Goal: Download file/media

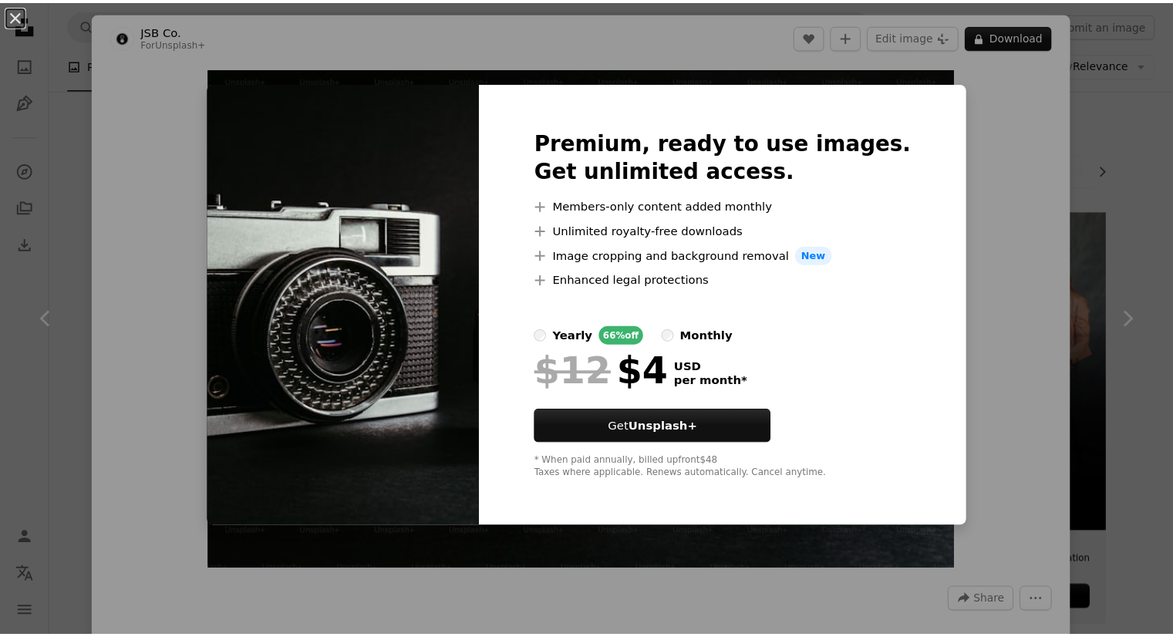
scroll to position [539, 0]
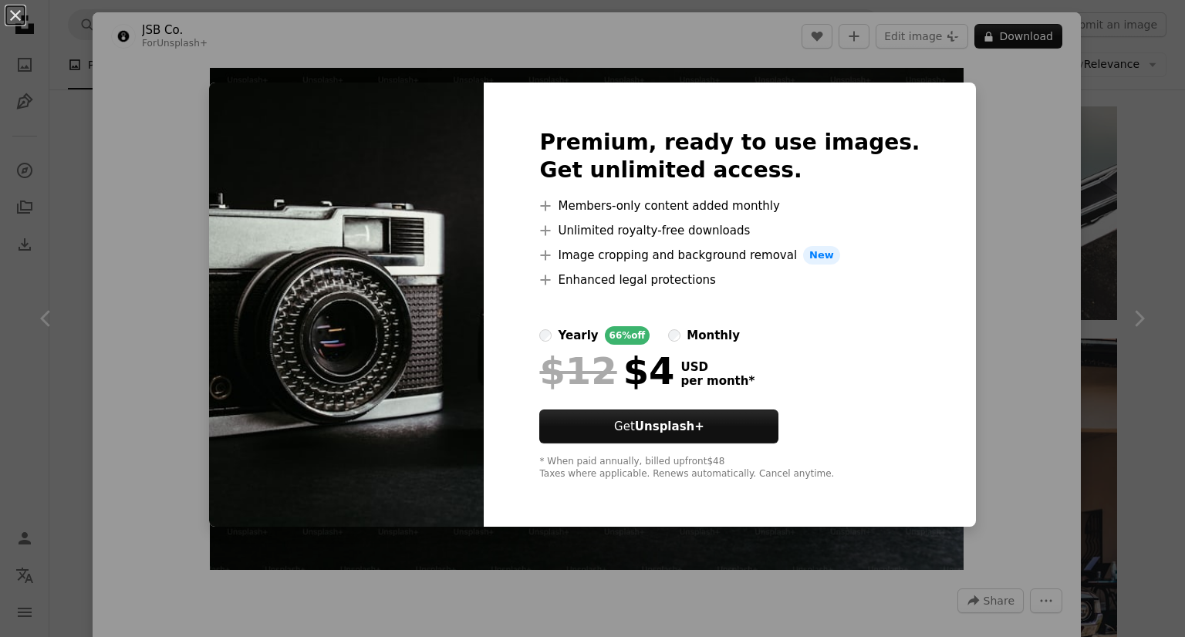
click at [290, 81] on div "An X shape Premium, ready to use images. Get unlimited access. A plus sign Memb…" at bounding box center [592, 318] width 1185 height 637
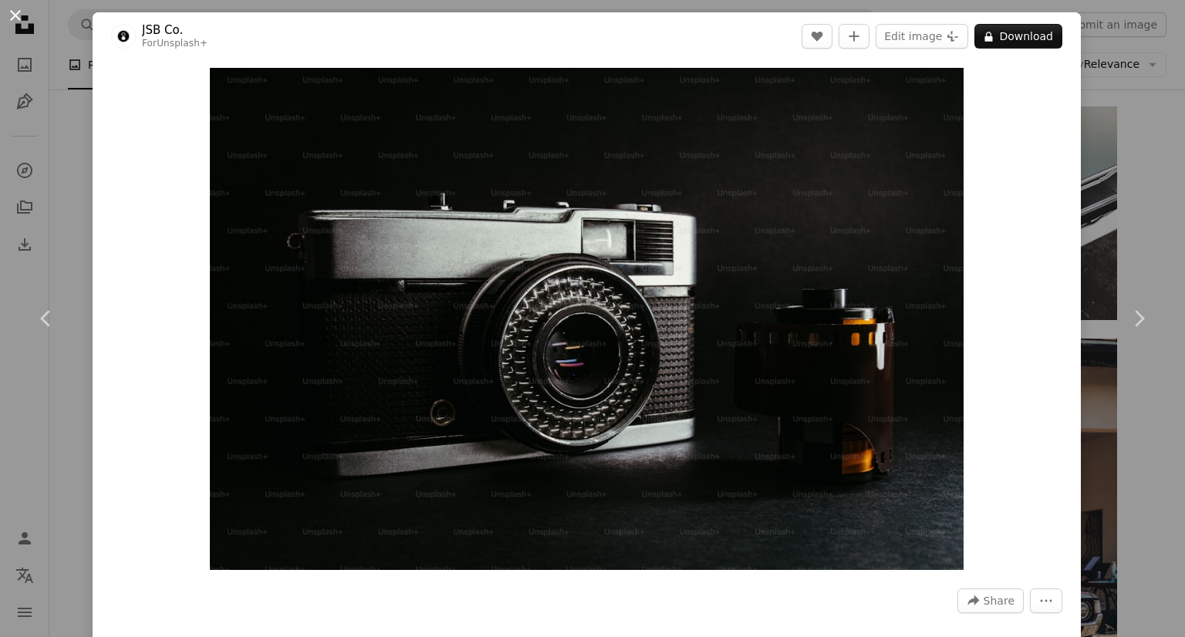
click at [12, 22] on button "An X shape" at bounding box center [15, 15] width 19 height 19
